Goal: Navigation & Orientation: Find specific page/section

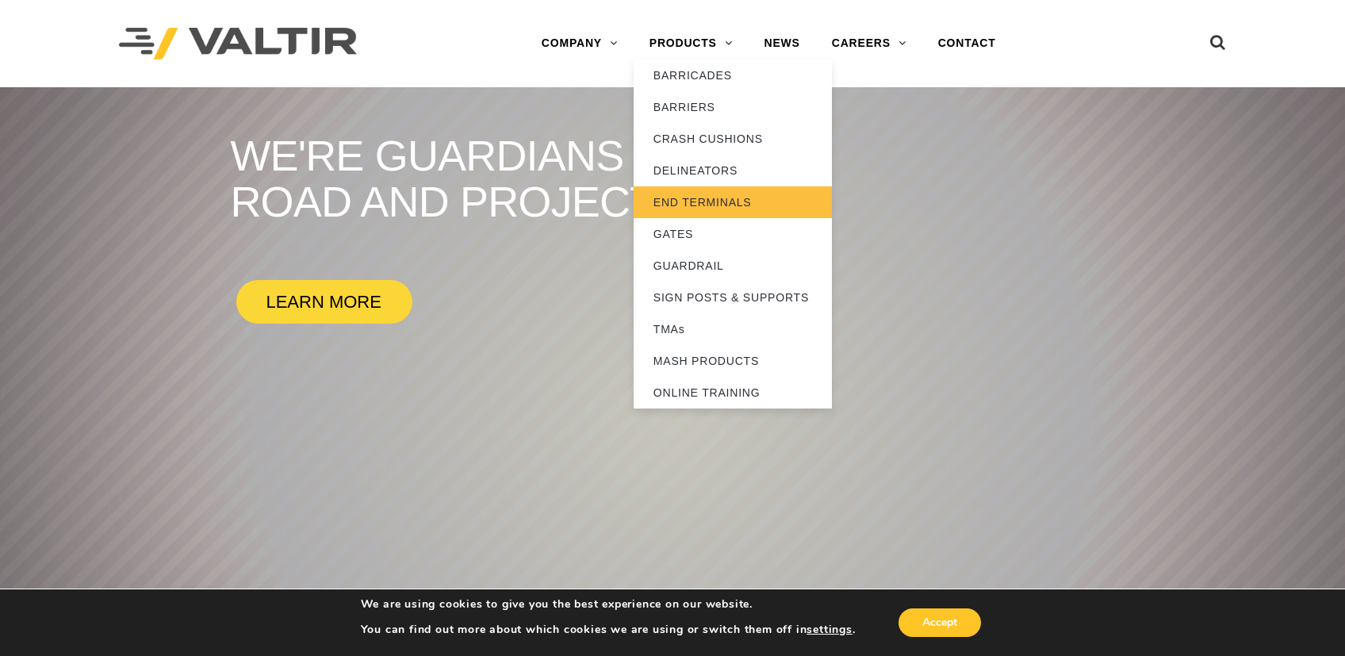
click at [691, 201] on link "END TERMINALS" at bounding box center [733, 202] width 198 height 32
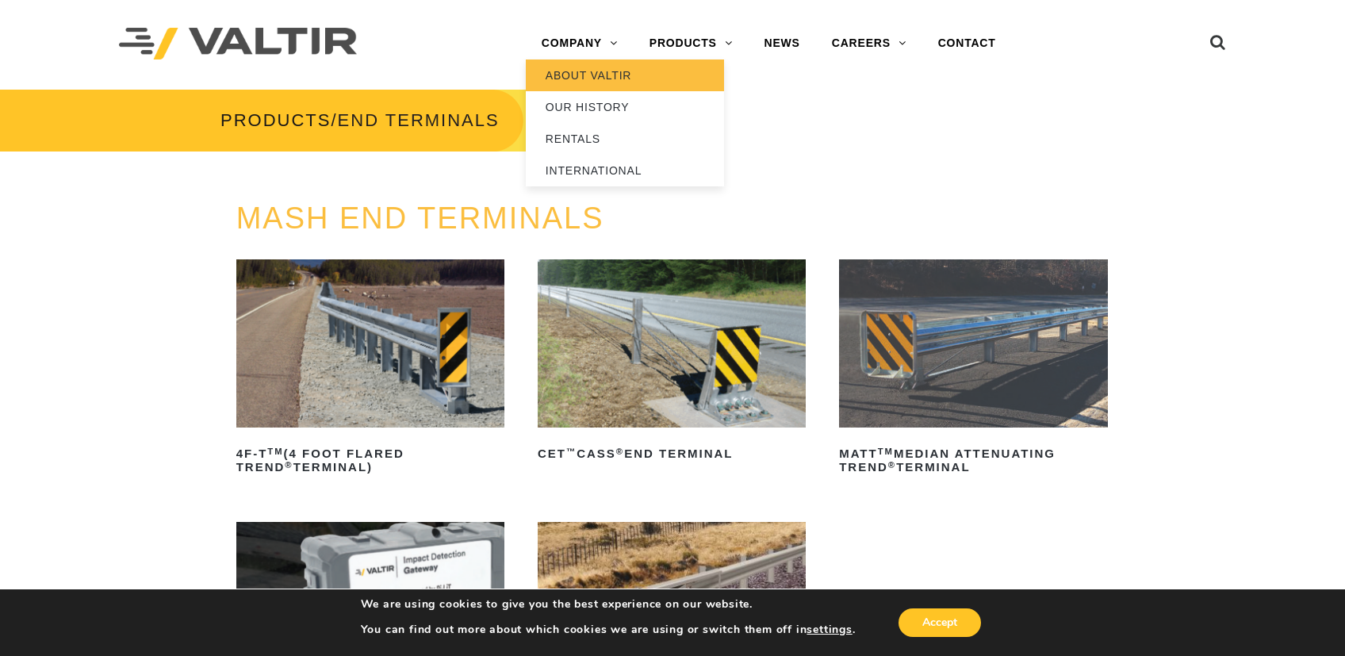
click at [588, 83] on link "ABOUT VALTIR" at bounding box center [625, 75] width 198 height 32
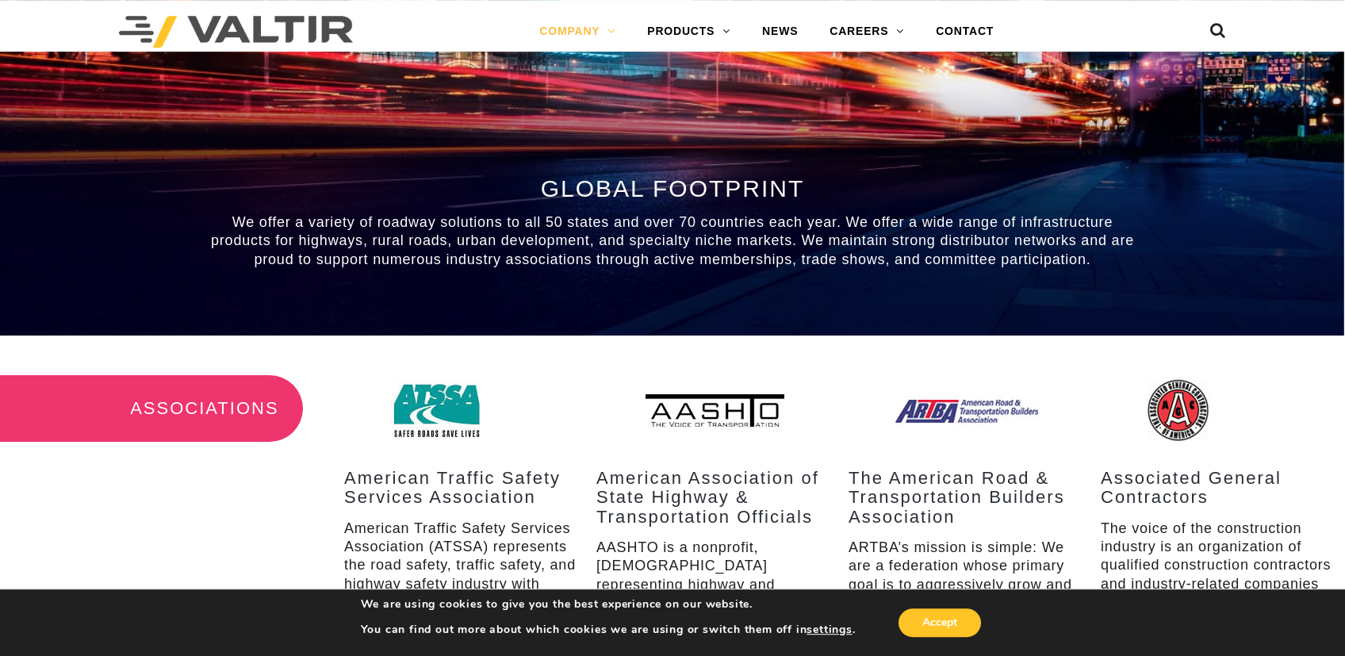
scroll to position [1260, 0]
